Goal: Task Accomplishment & Management: Use online tool/utility

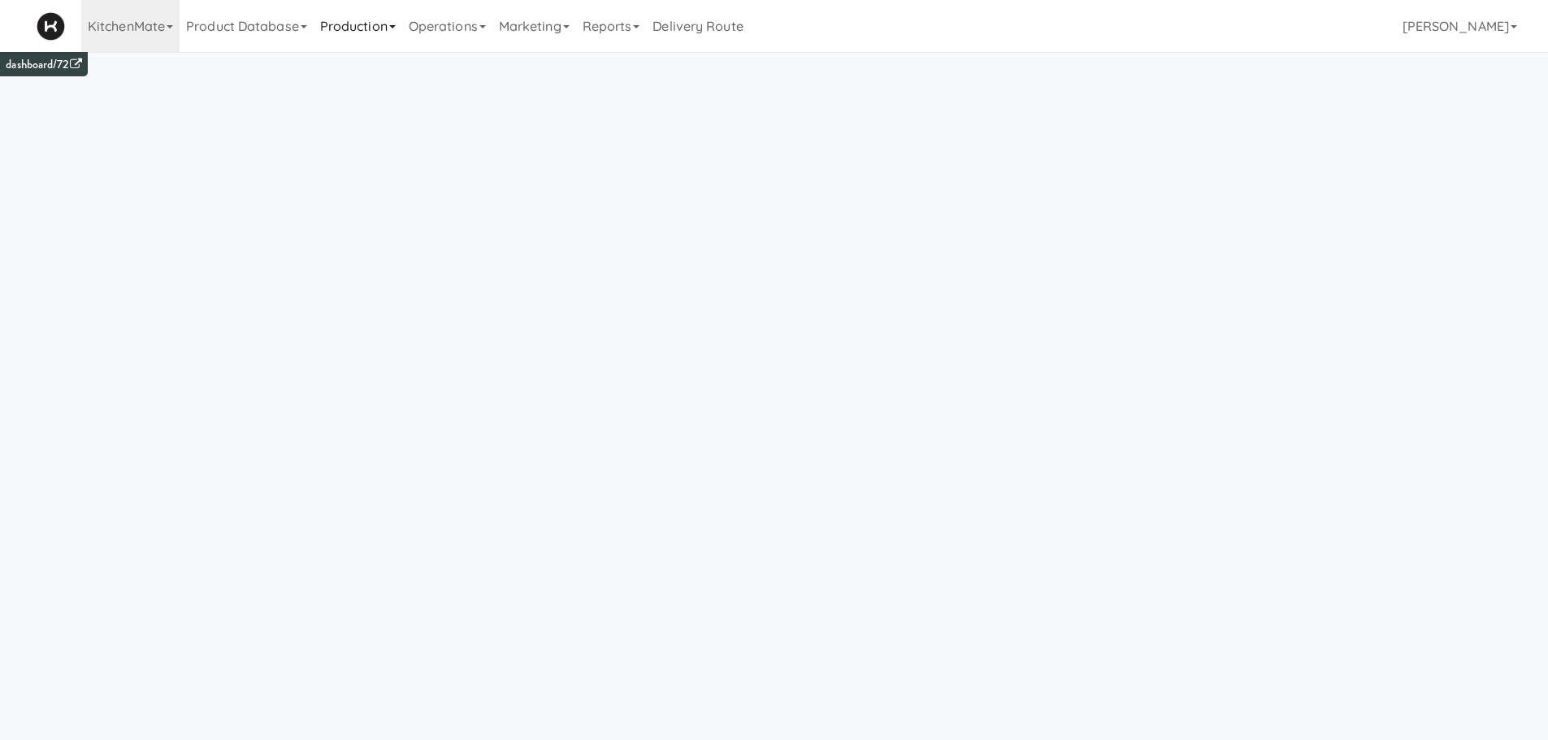
click at [371, 37] on link "Production" at bounding box center [358, 26] width 89 height 52
click at [367, 72] on link "Menus" at bounding box center [380, 70] width 132 height 29
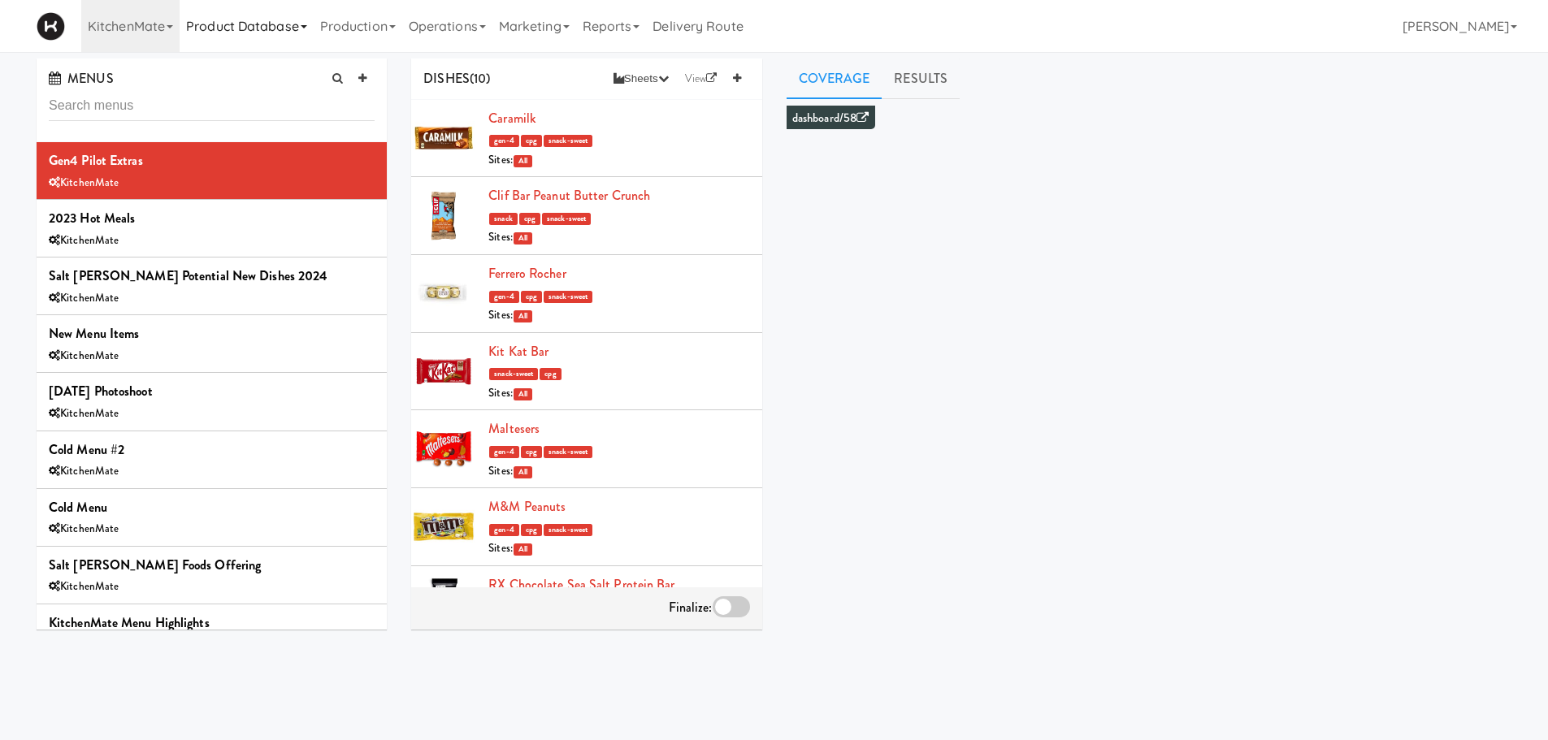
click at [212, 24] on link "Product Database" at bounding box center [247, 26] width 134 height 52
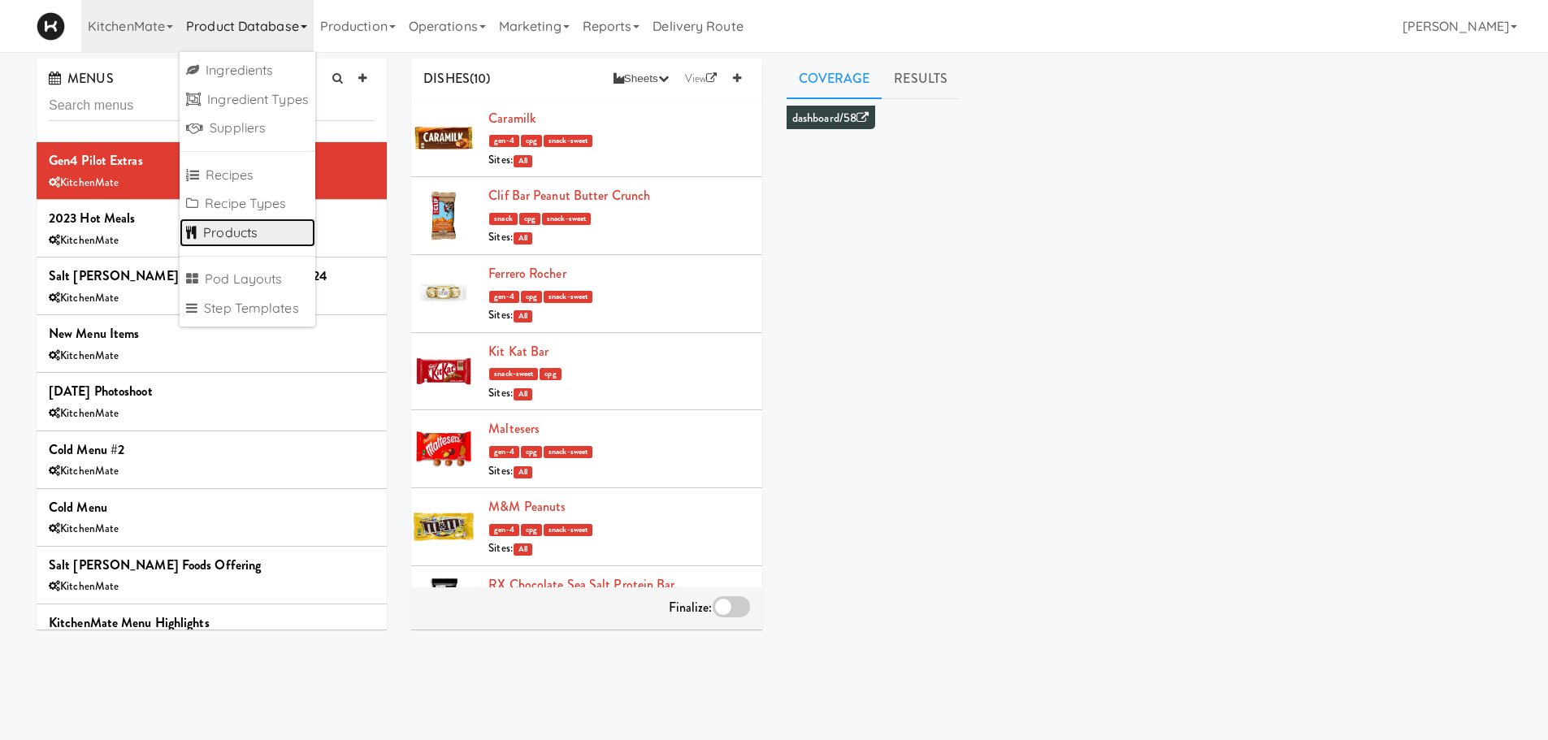
click at [210, 226] on link "Products" at bounding box center [248, 233] width 136 height 29
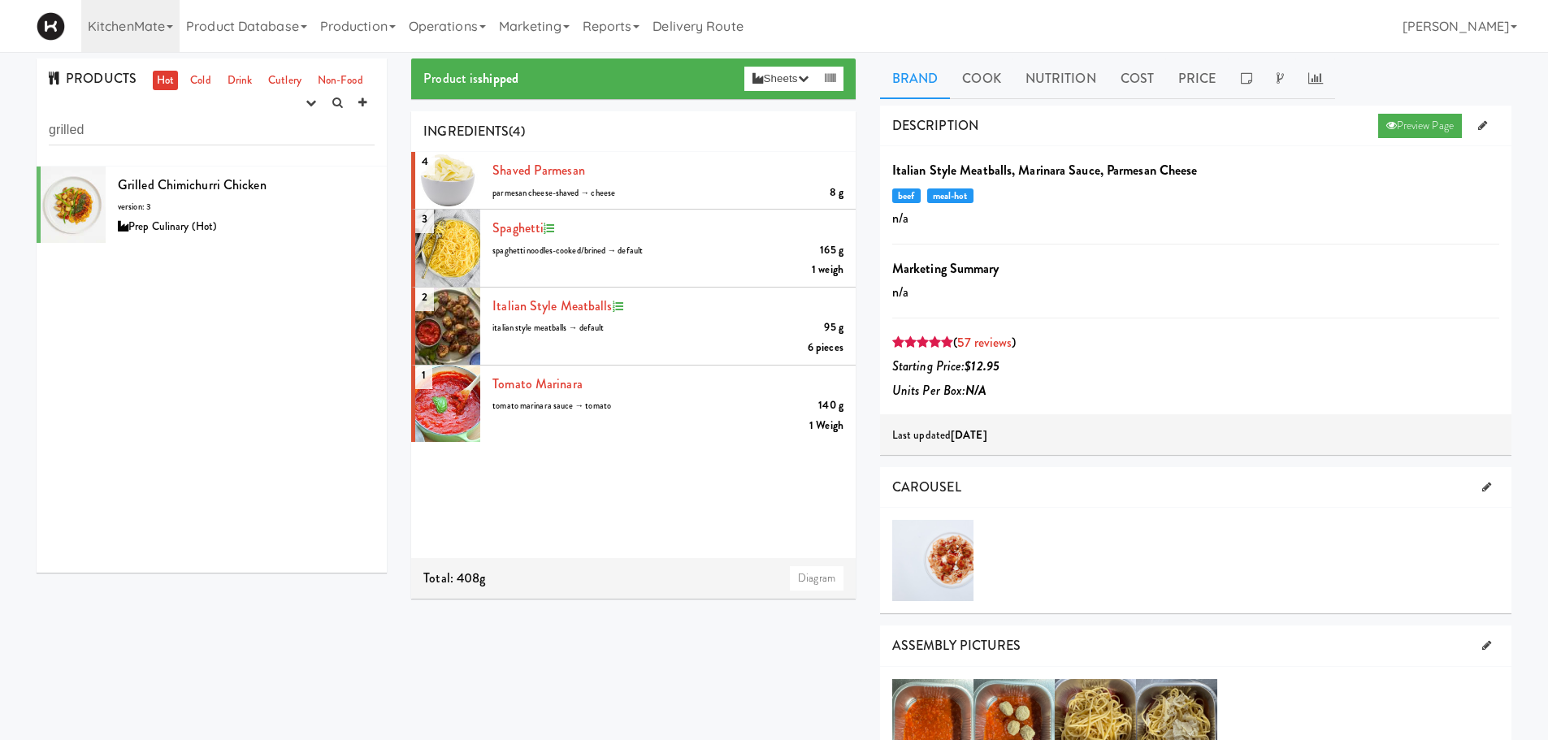
type input "grilled"
click at [187, 173] on div "Grilled Chimichurri Chicken version: 3 Prep Culinary (Hot)" at bounding box center [246, 205] width 257 height 64
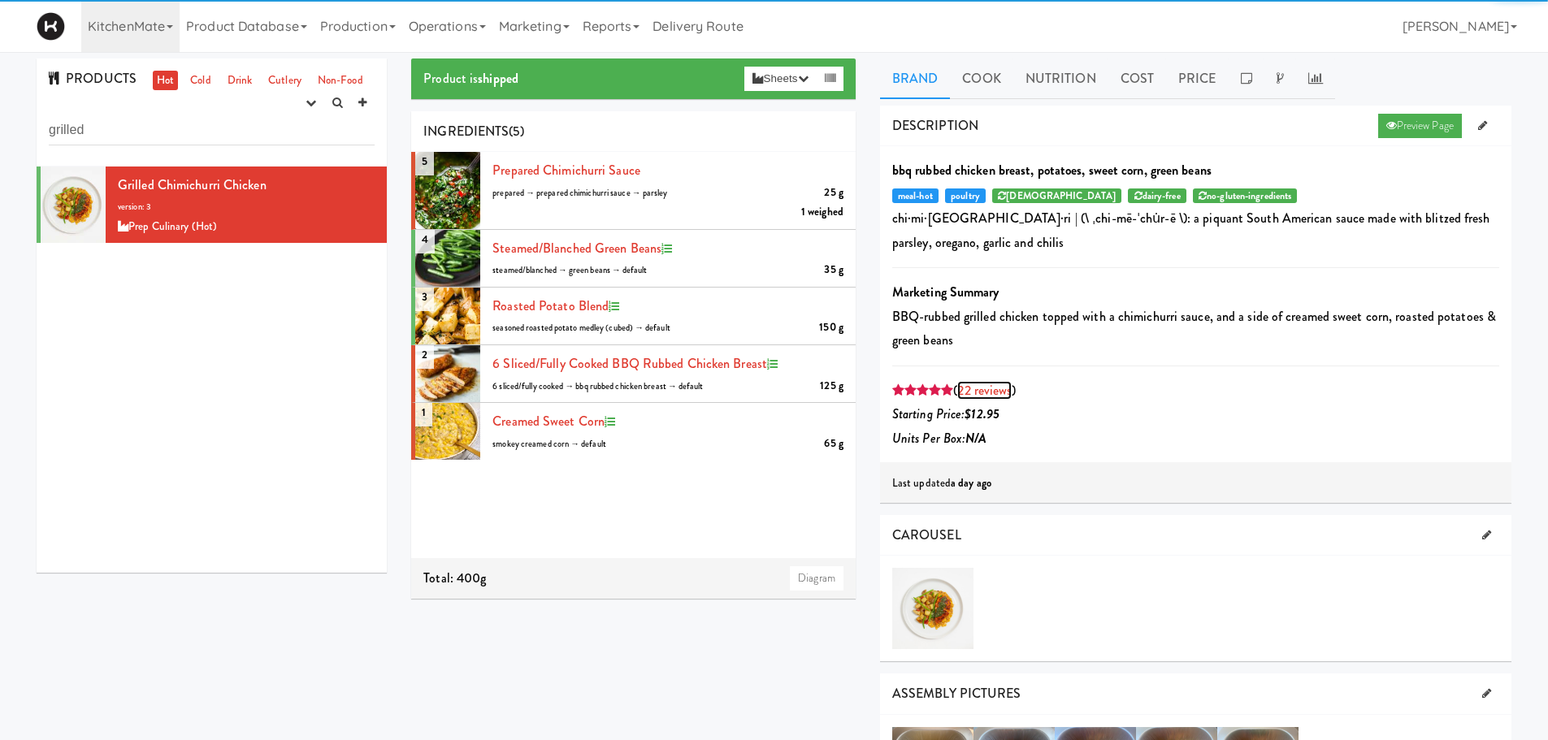
click at [993, 384] on link "22 reviews" at bounding box center [984, 390] width 54 height 19
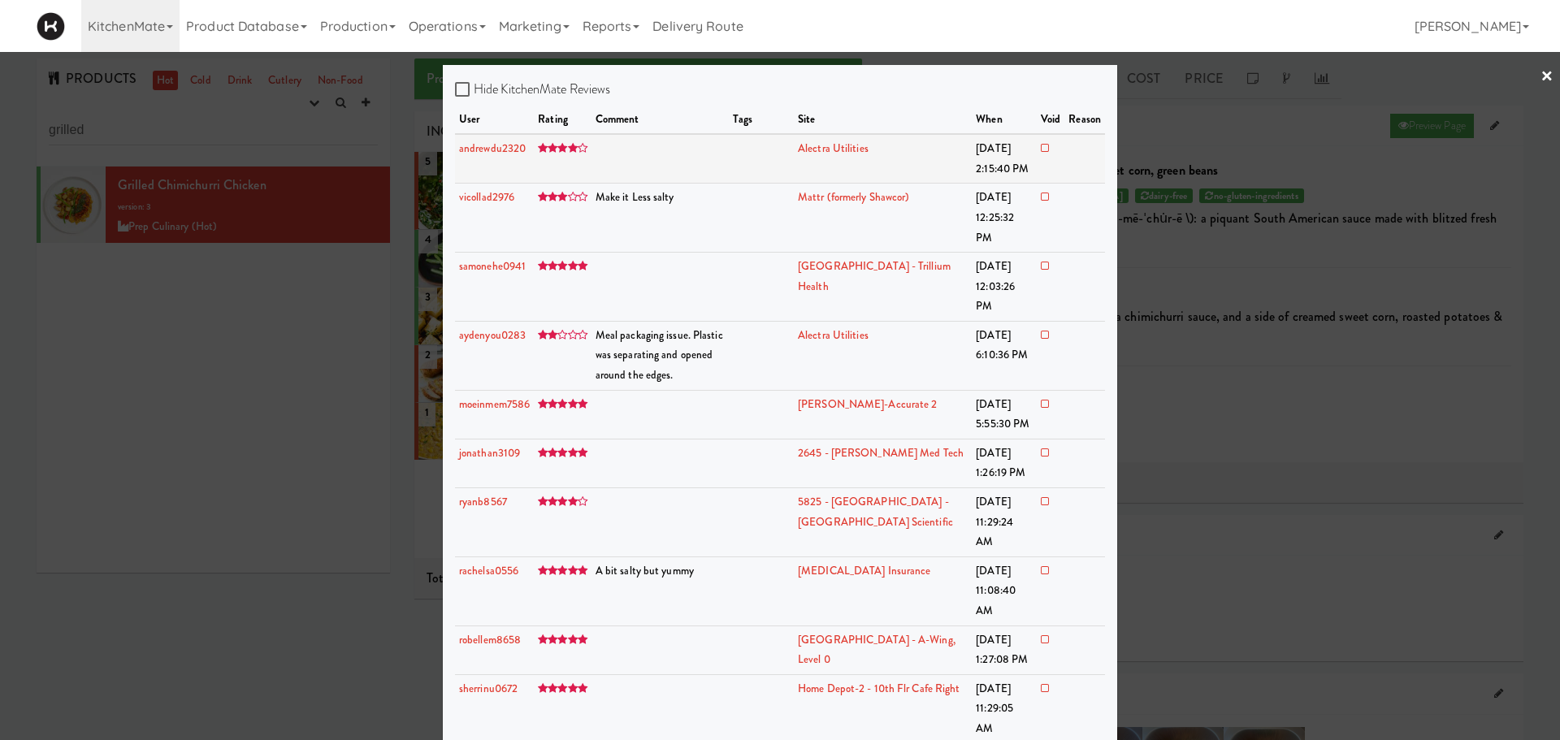
click at [730, 165] on td at bounding box center [661, 159] width 138 height 50
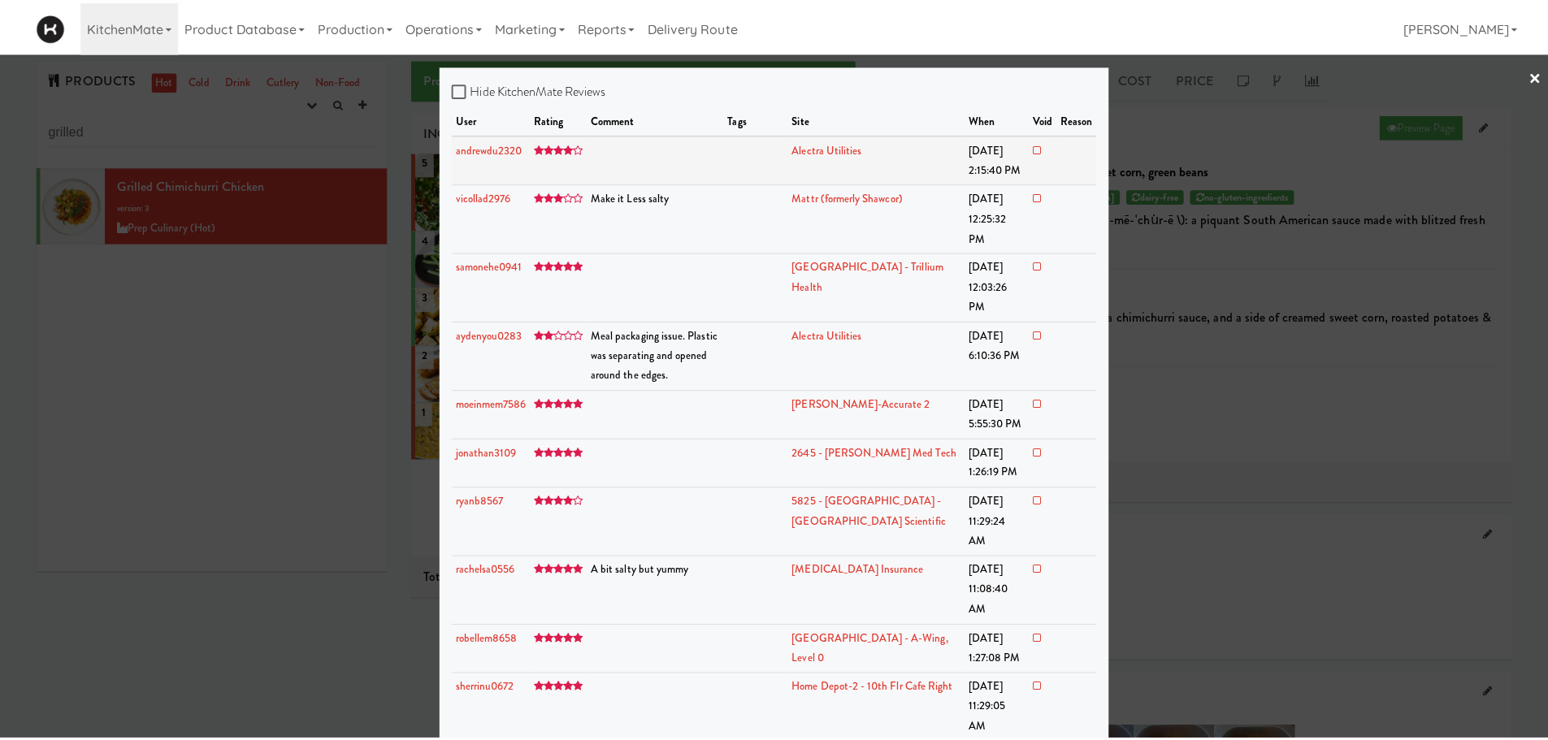
scroll to position [522, 0]
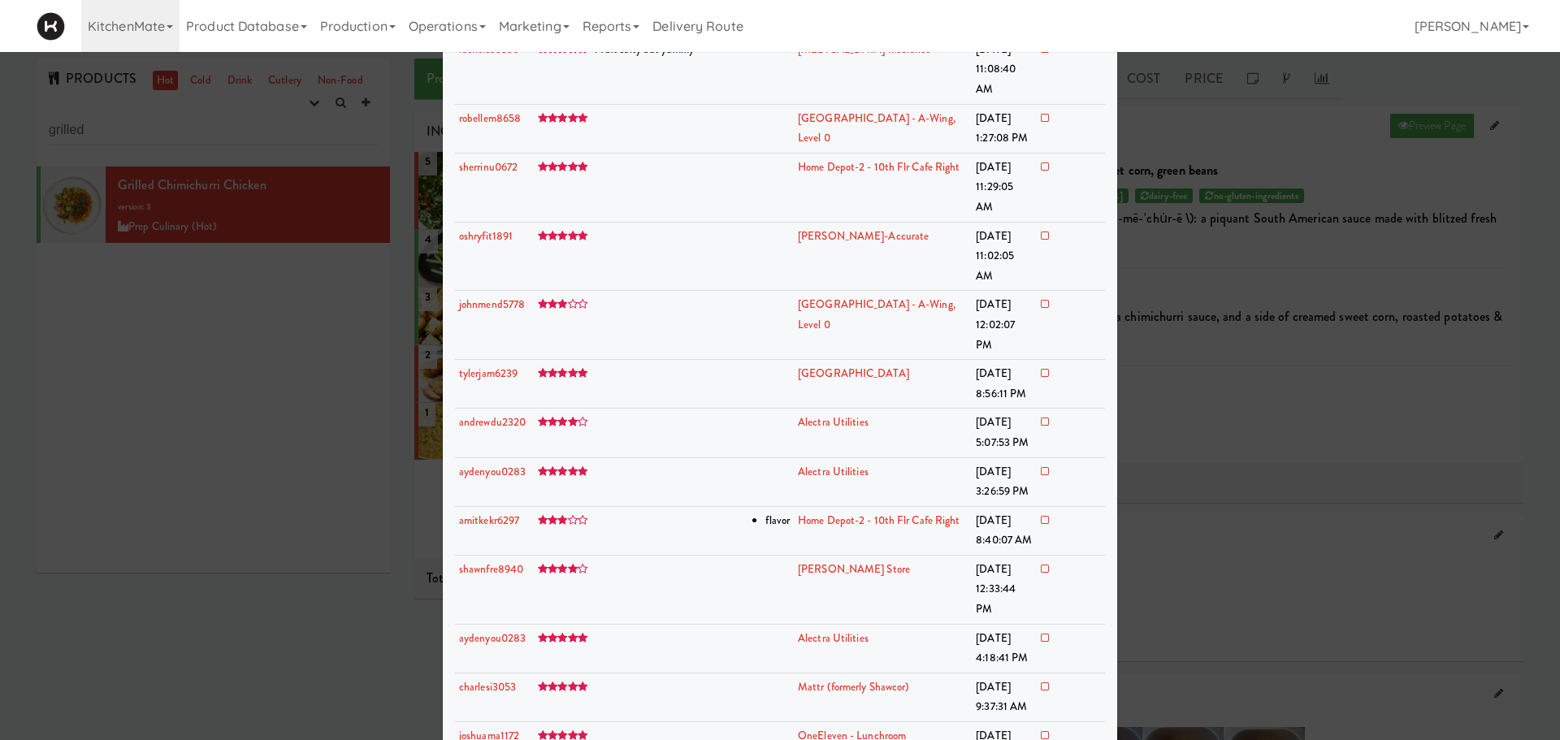
click at [272, 334] on div at bounding box center [780, 370] width 1560 height 740
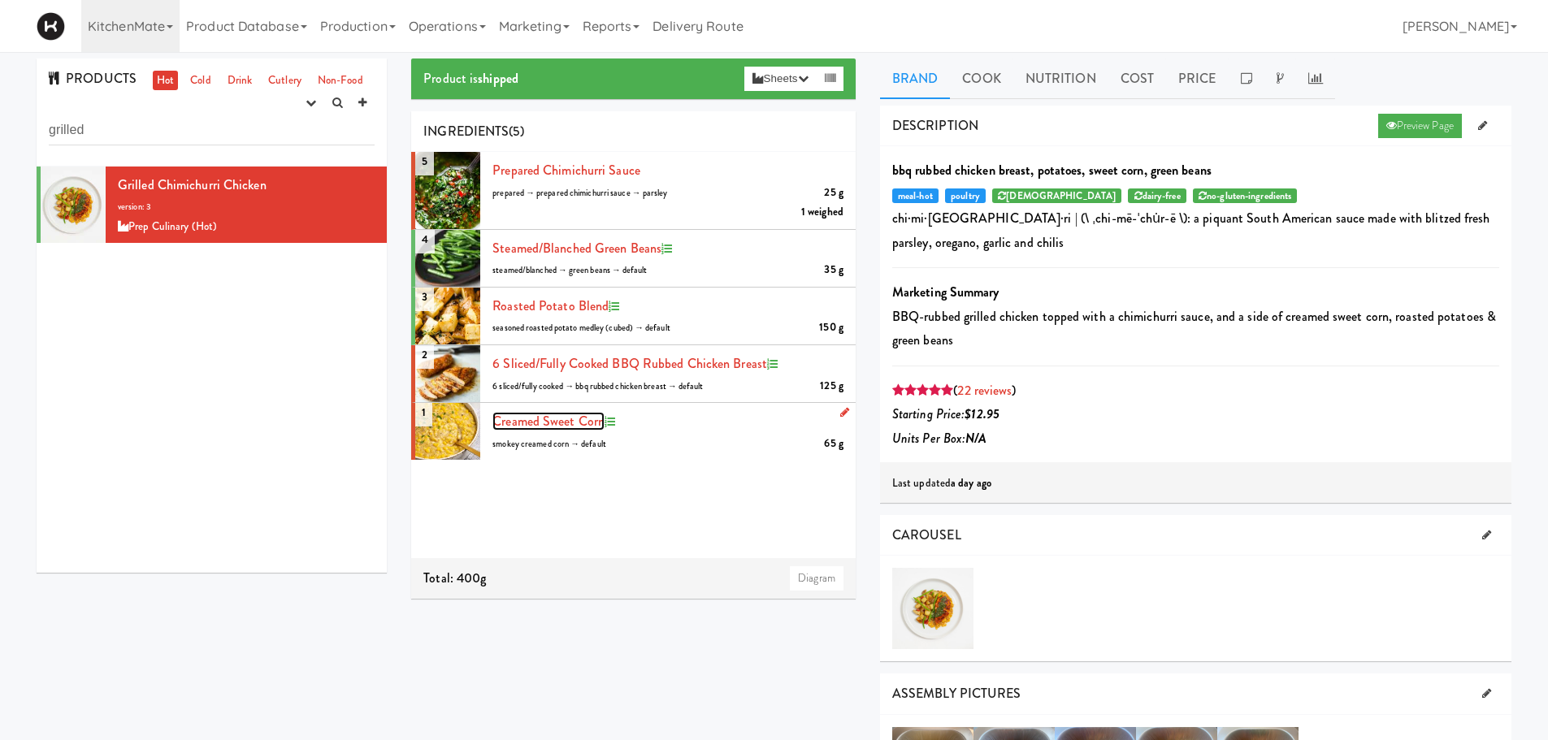
click at [571, 418] on span "creamed sweet corn" at bounding box center [548, 421] width 112 height 19
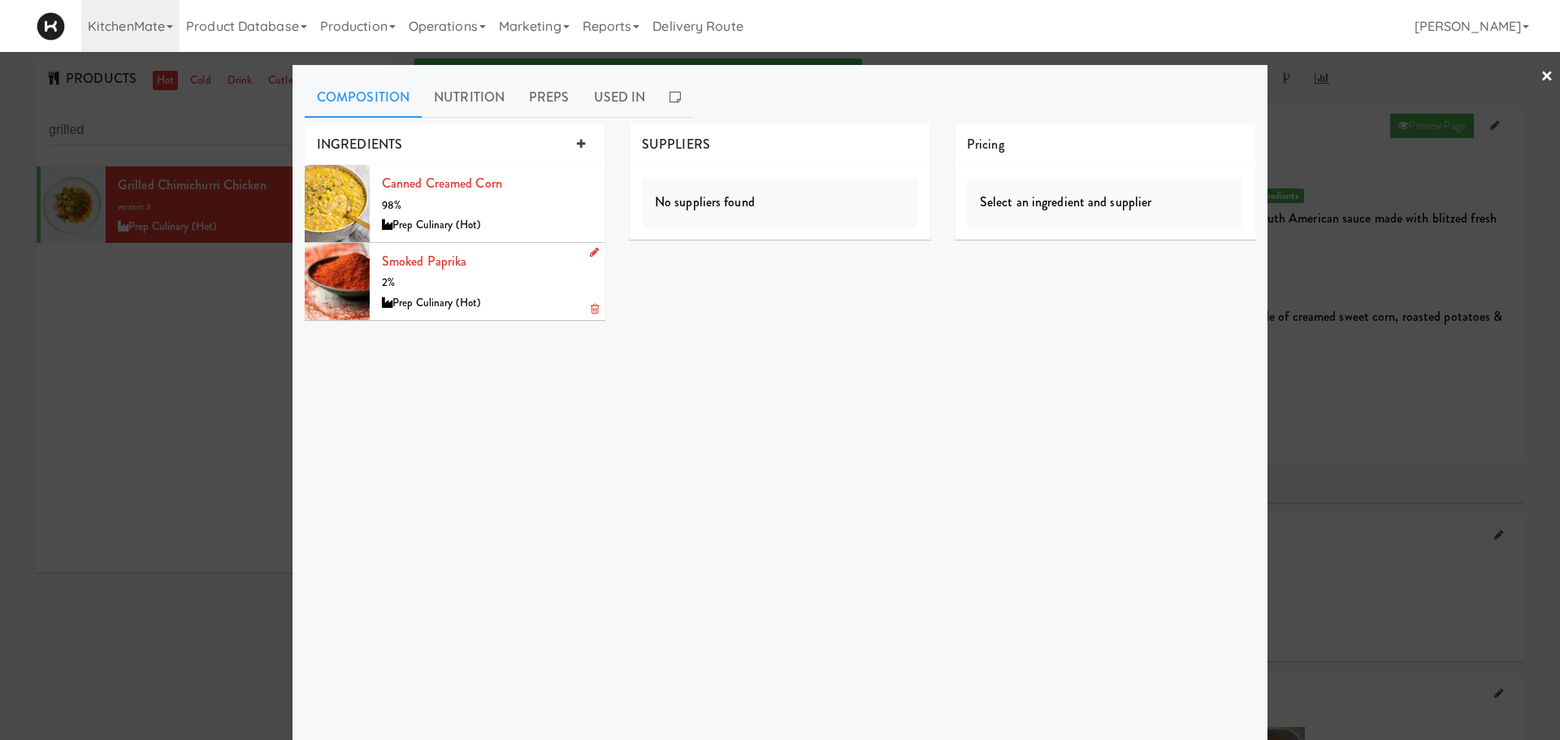
click at [590, 252] on icon at bounding box center [594, 252] width 9 height 11
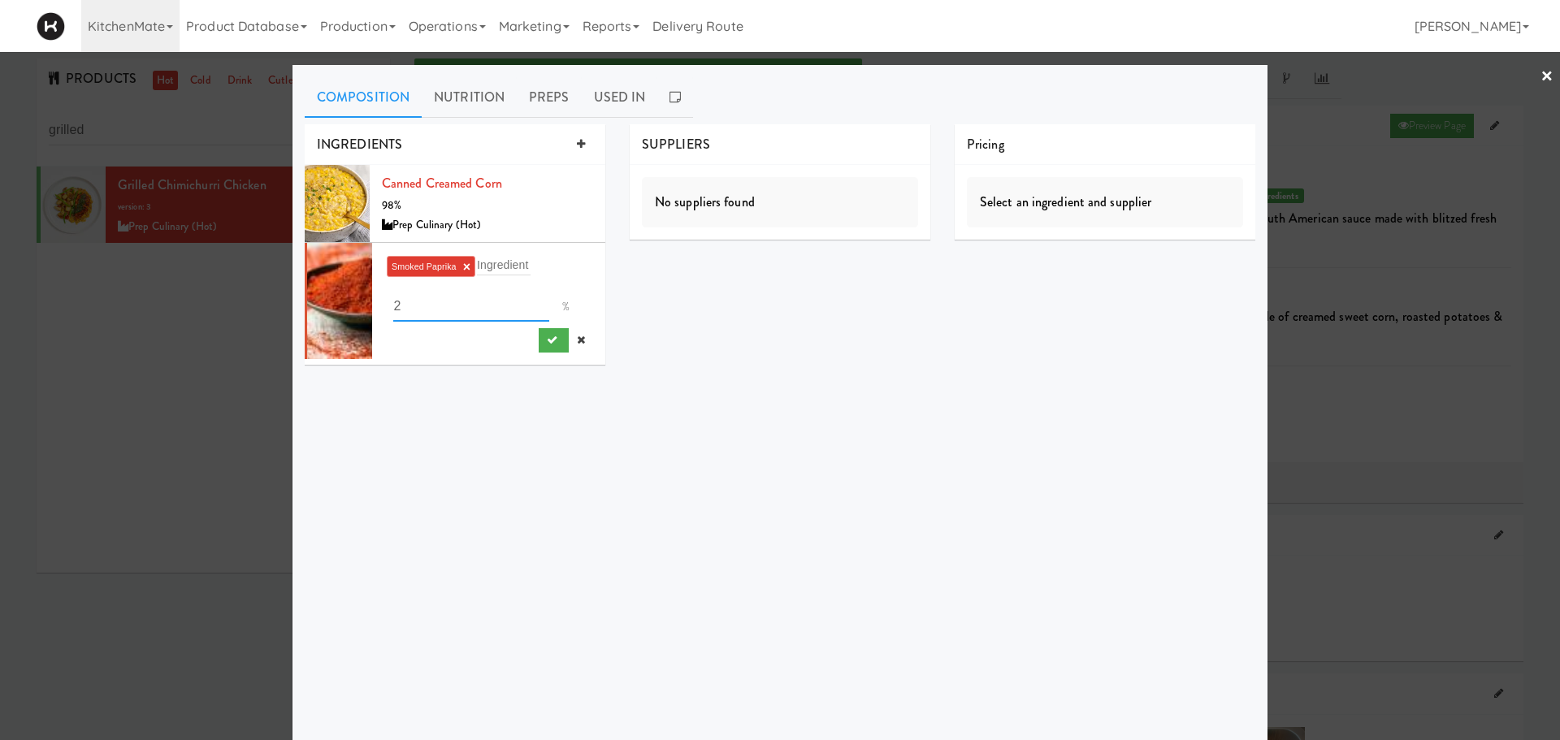
click at [432, 300] on input "2" at bounding box center [471, 307] width 156 height 30
type input ".5"
click at [552, 342] on button "submit" at bounding box center [554, 340] width 30 height 24
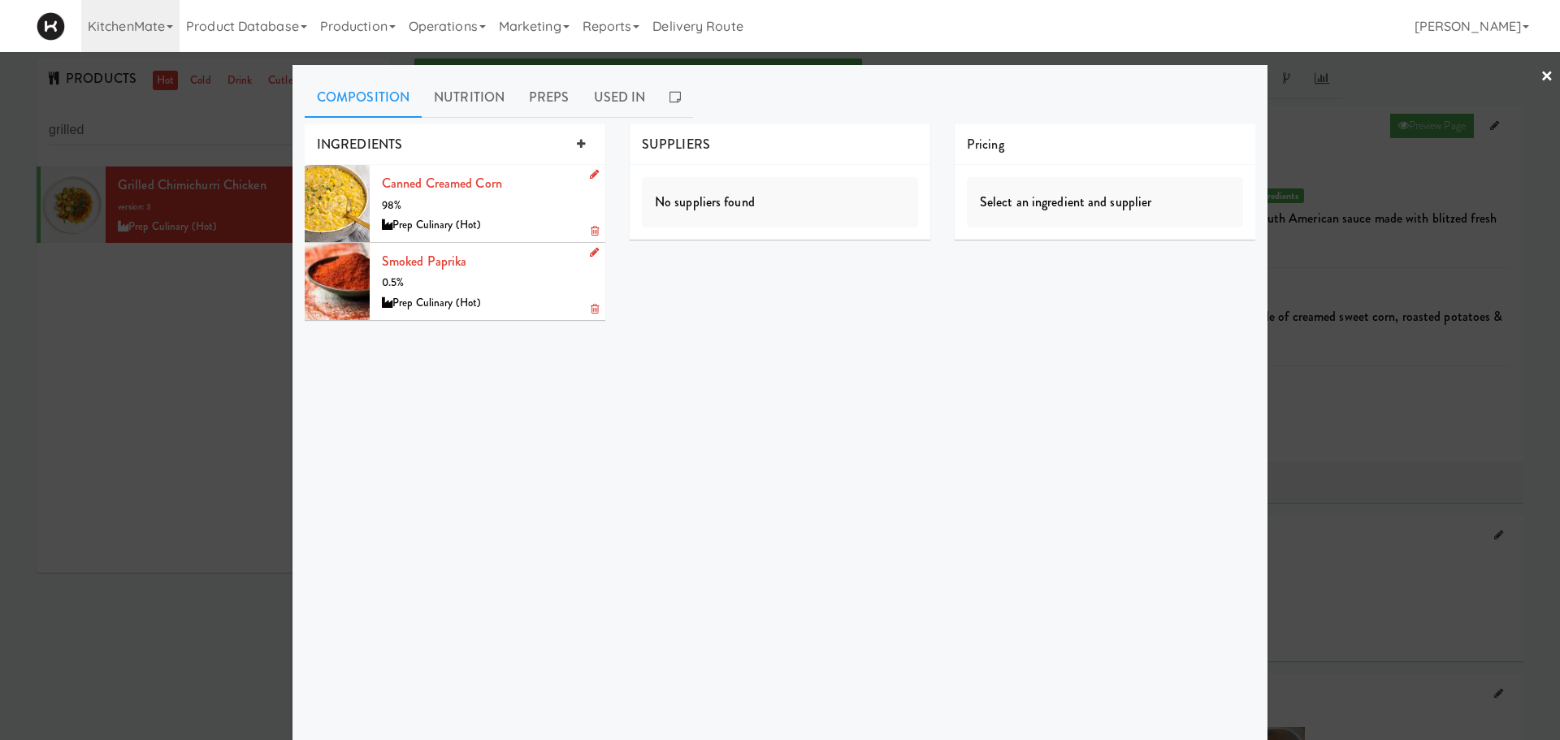
click at [583, 173] on link at bounding box center [590, 175] width 15 height 20
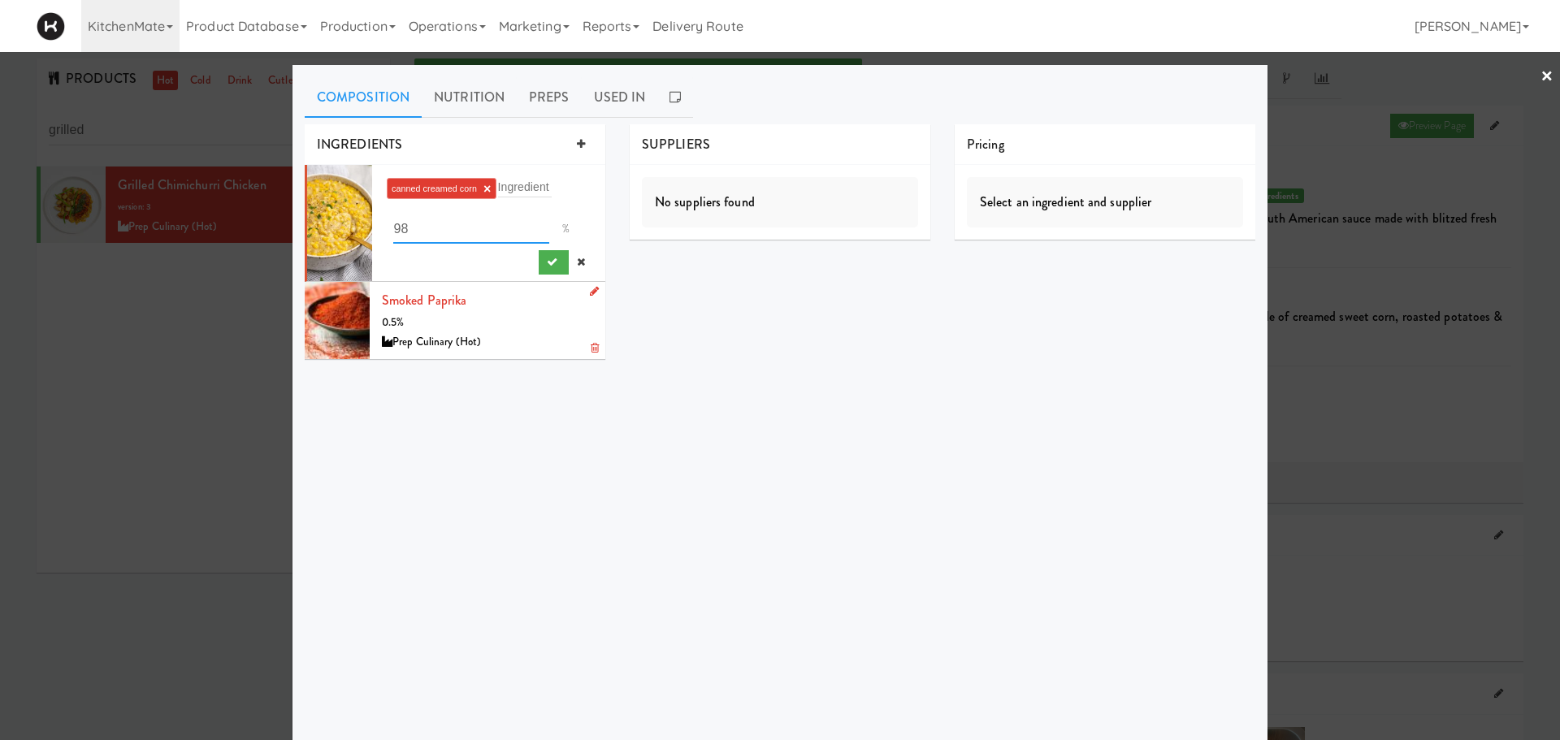
click at [469, 227] on input "98" at bounding box center [471, 229] width 156 height 30
type input "99.5"
click at [557, 258] on button "submit" at bounding box center [554, 262] width 30 height 24
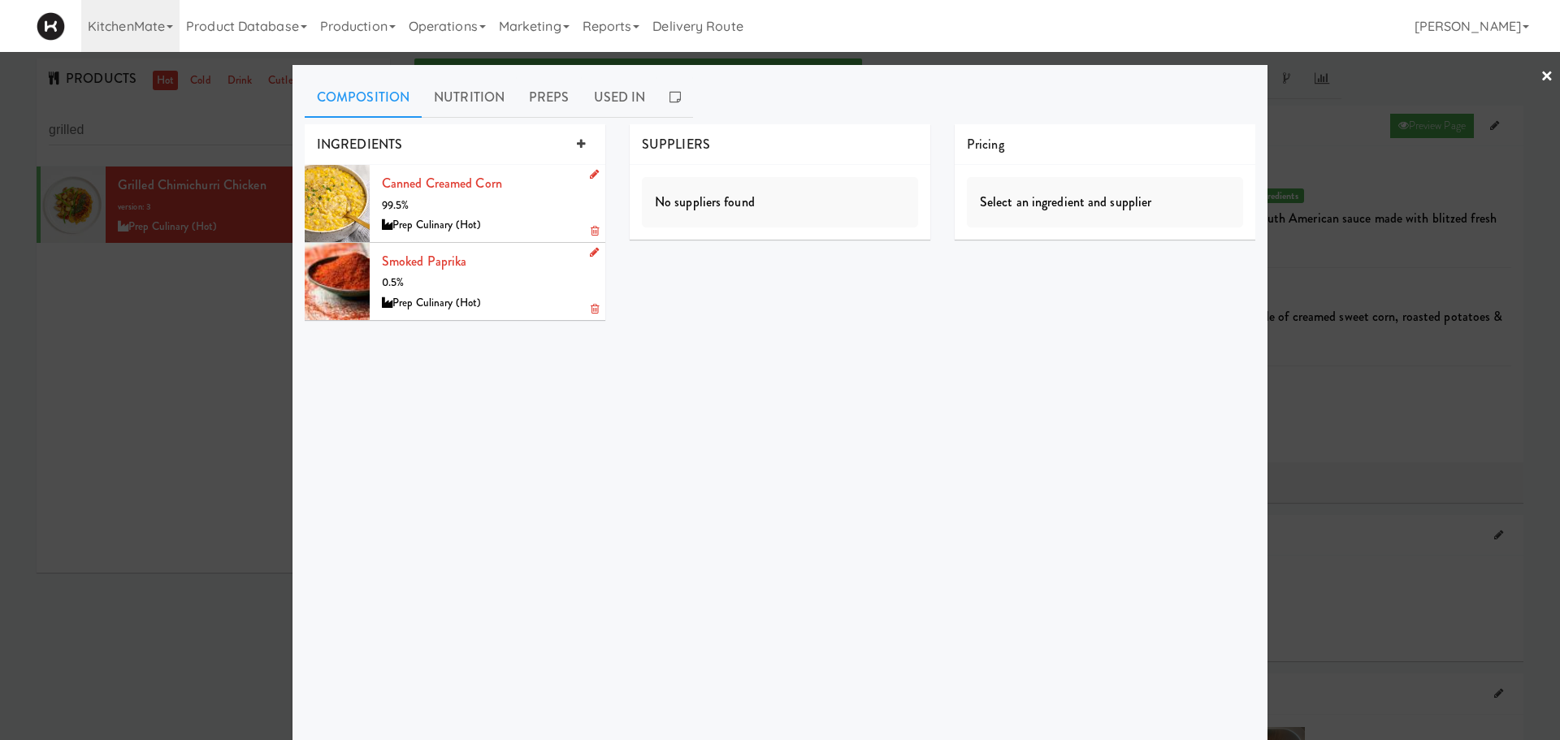
click at [598, 377] on div "INGREDIENTS canned creamed corn 99.5% Prep Culinary (Hot) Smoked Paprika 0.5% P…" at bounding box center [780, 428] width 951 height 609
click at [1541, 79] on link "×" at bounding box center [1547, 77] width 13 height 50
